Goal: Find specific page/section: Find specific page/section

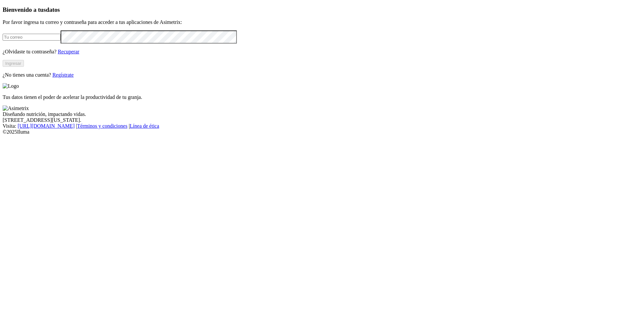
click at [77, 43] on div at bounding box center [315, 36] width 624 height 13
click at [61, 41] on input "email" at bounding box center [32, 37] width 58 height 7
type input "[PERSON_NAME][EMAIL_ADDRESS][PERSON_NAME][DOMAIN_NAME]"
click input "submit" at bounding box center [0, 0] width 0 height 0
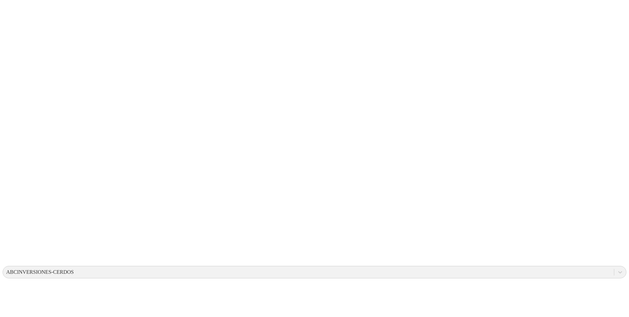
click at [74, 269] on div "ABCINVERSIONES-CERDOS" at bounding box center [40, 272] width 68 height 6
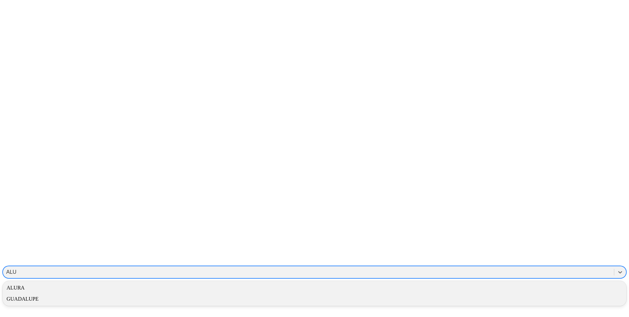
type input "ALURA"
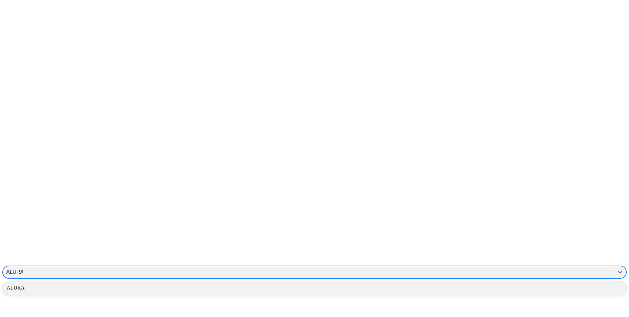
click at [530, 282] on div "ALURA" at bounding box center [315, 287] width 624 height 11
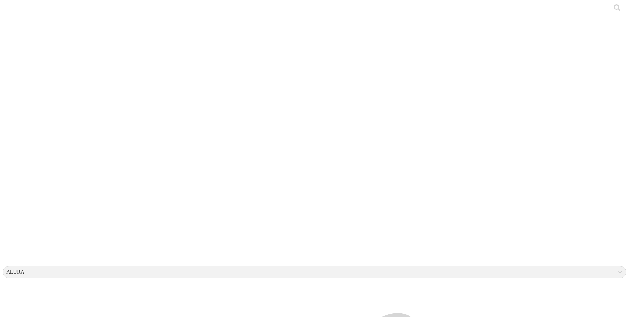
drag, startPoint x: 138, startPoint y: 176, endPoint x: 93, endPoint y: 73, distance: 111.7
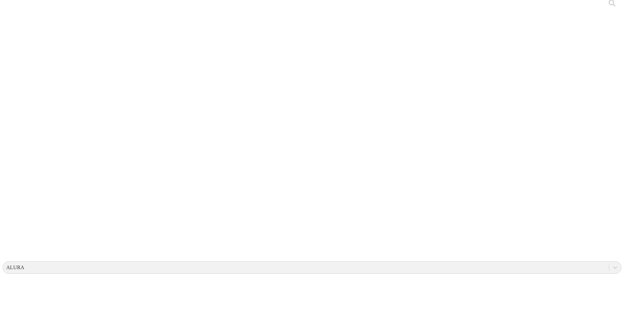
scroll to position [175, 0]
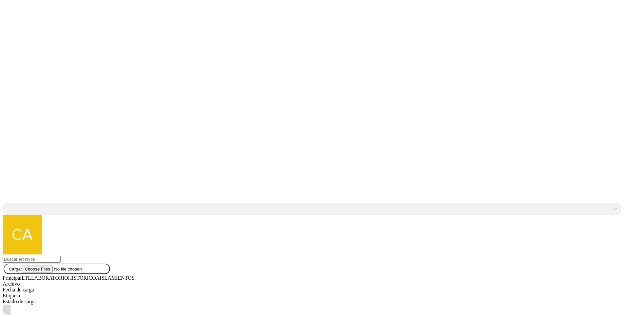
scroll to position [590, 0]
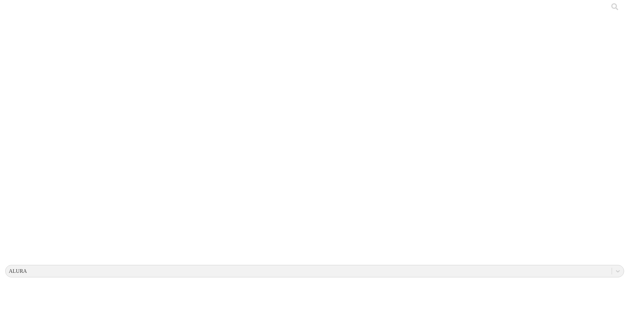
scroll to position [0, 0]
